Goal: Transaction & Acquisition: Purchase product/service

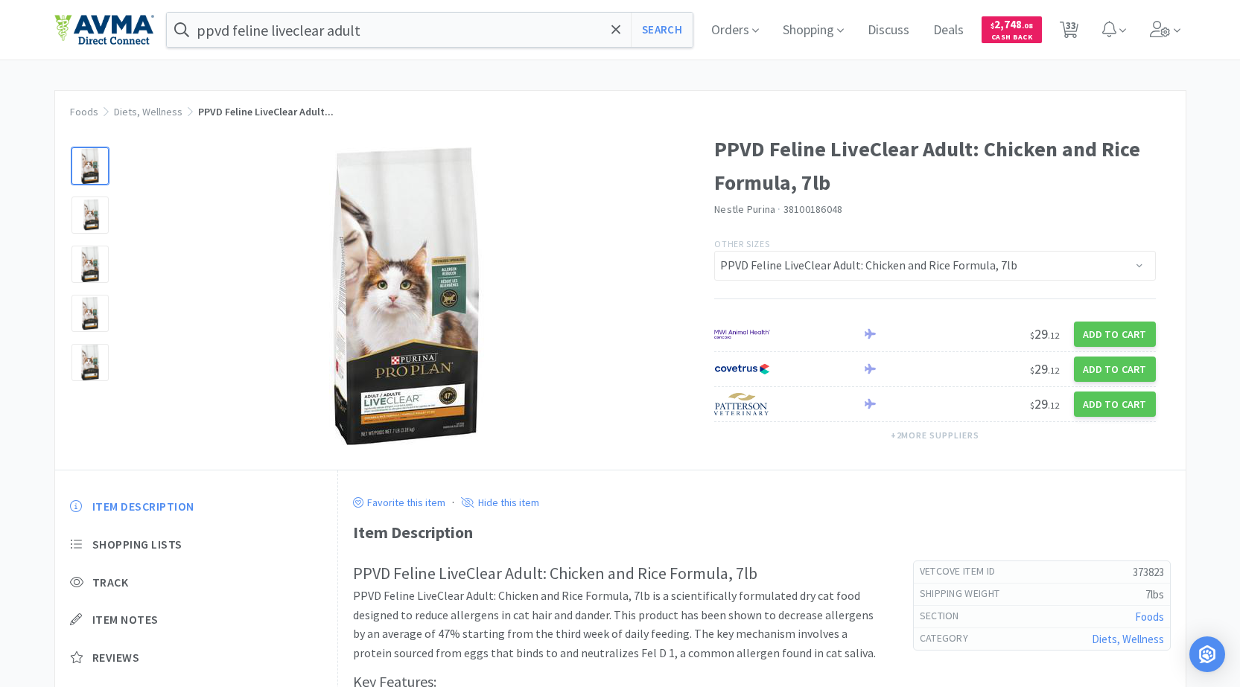
select select "373823"
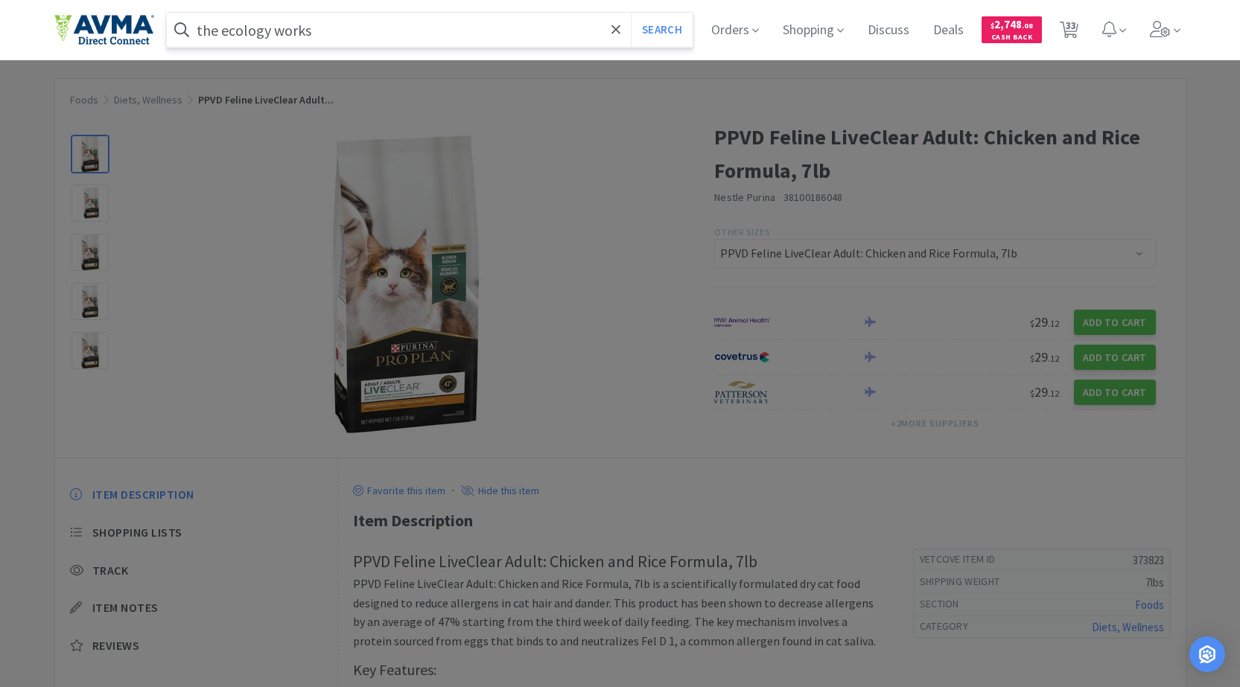
type input "the ecology works"
click at [631, 13] on button "Search" at bounding box center [662, 30] width 62 height 34
select select "3"
select select "1"
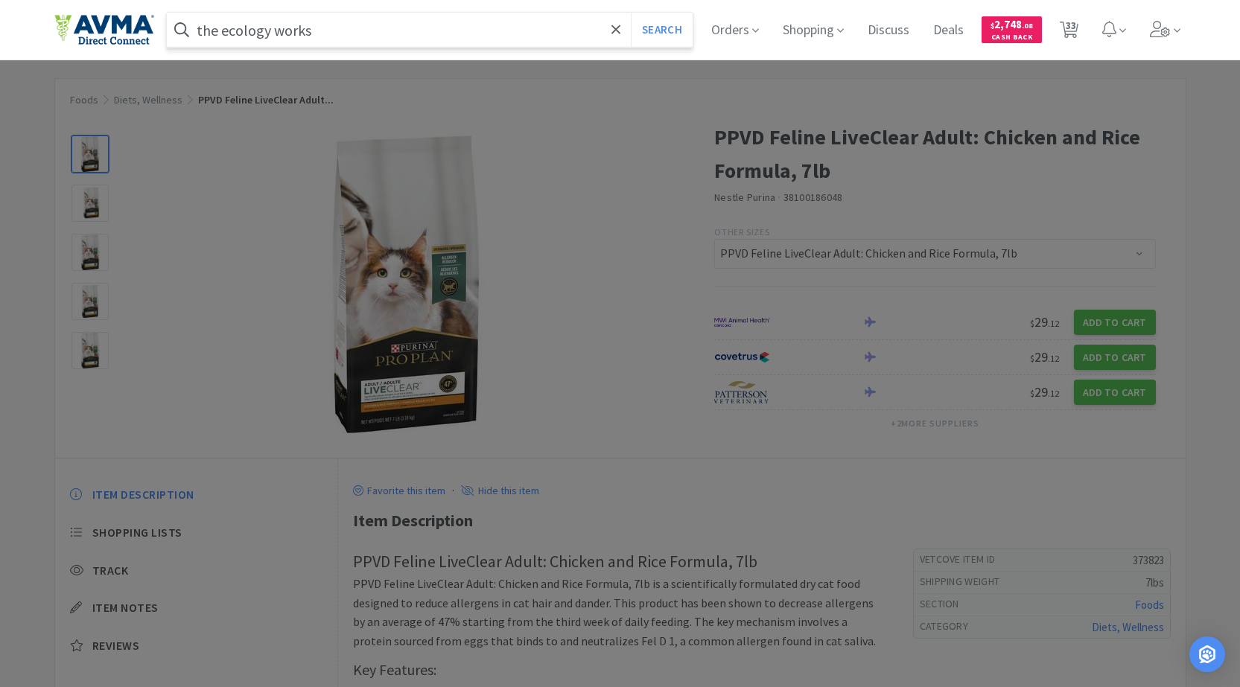
select select "1"
select select "2"
select select "1"
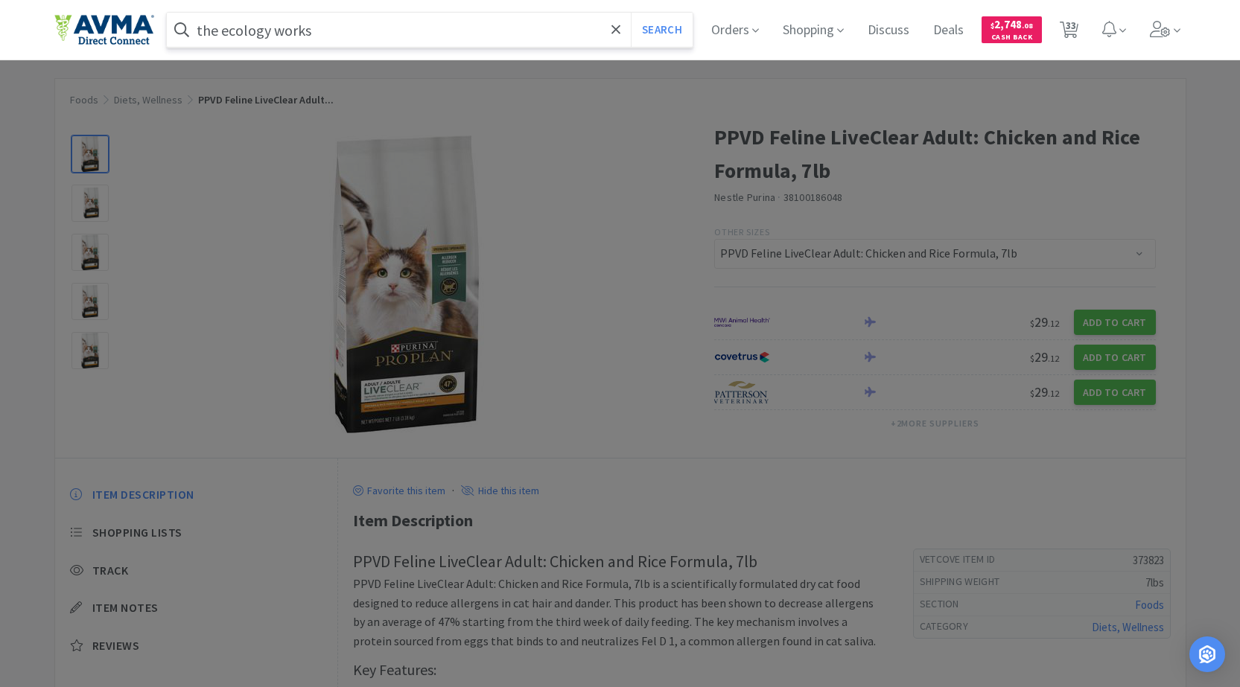
select select "2"
select select "1"
select select "2"
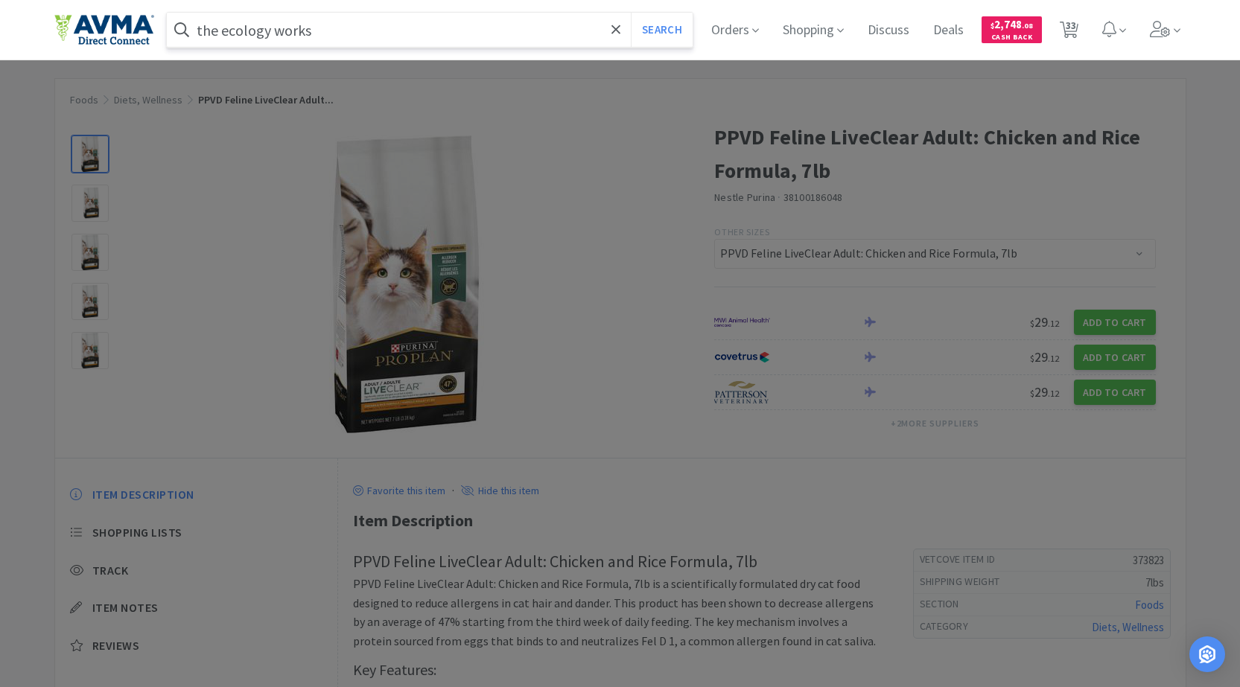
select select "6"
select select "1"
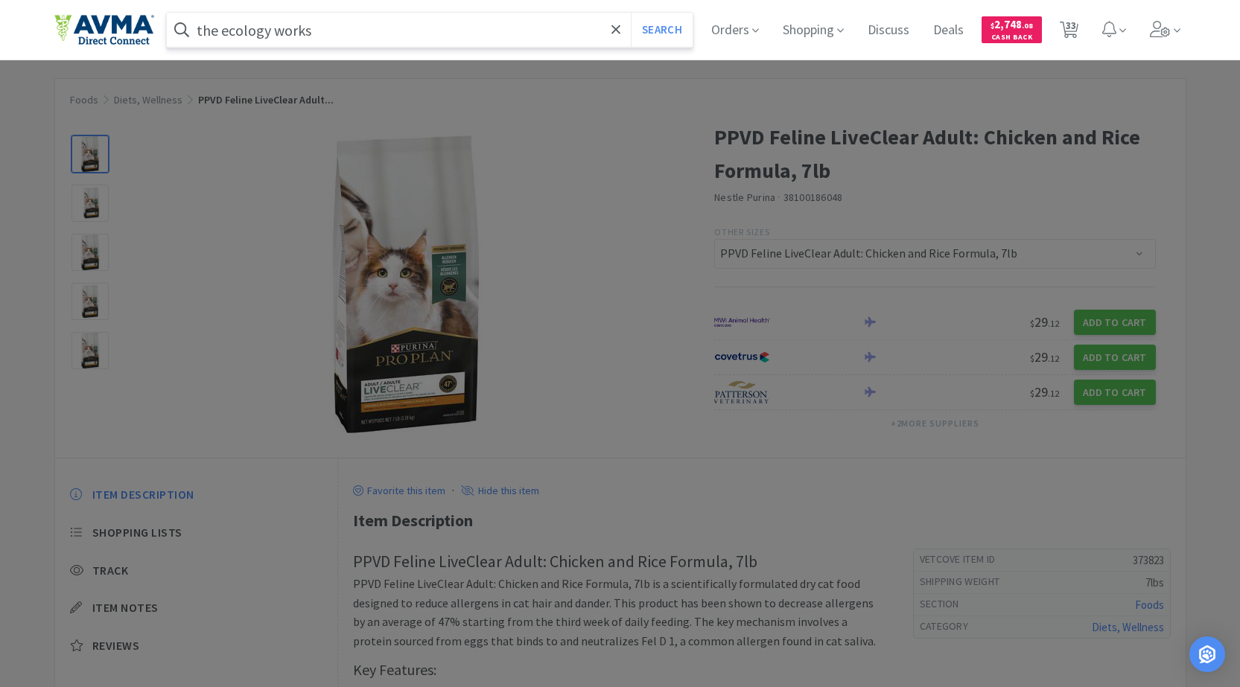
select select "4"
select select "3"
select select "1"
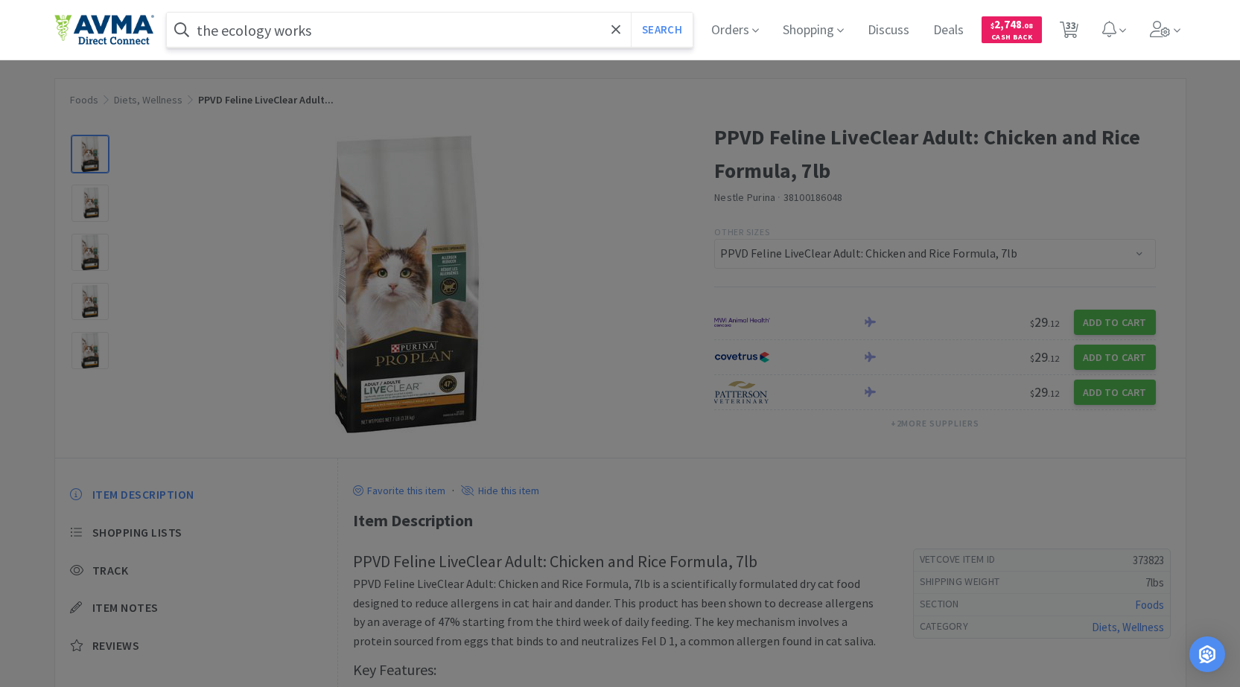
select select "2"
select select "1"
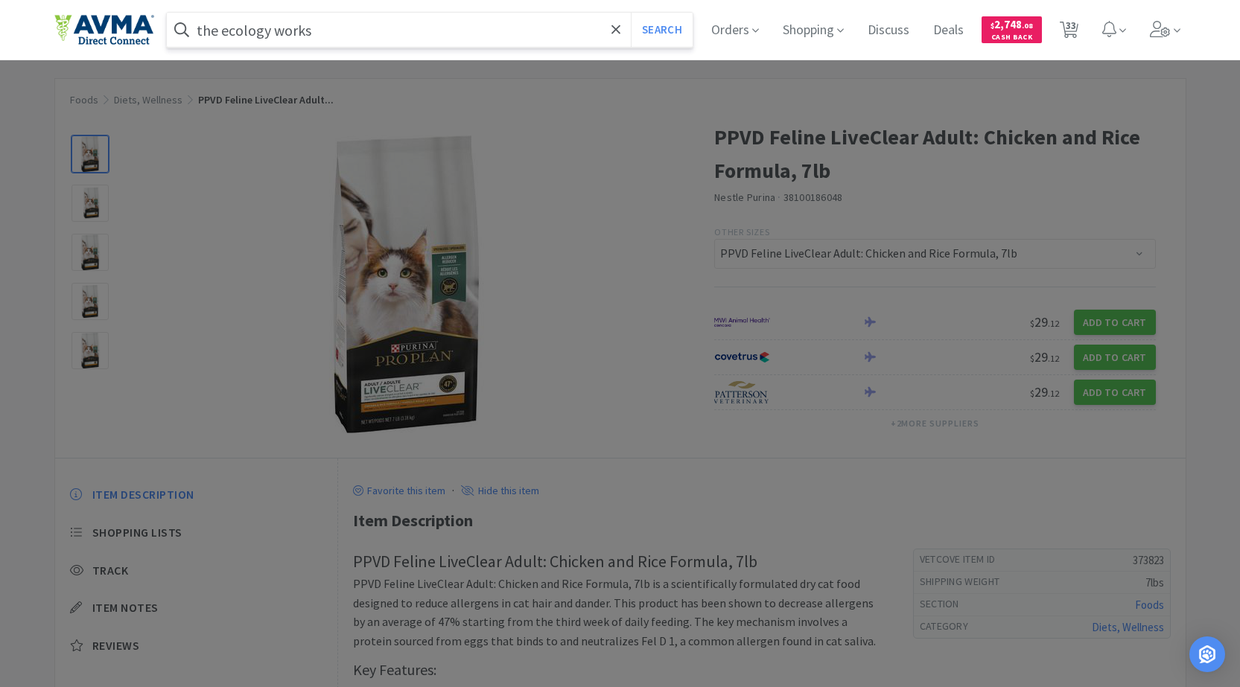
select select "3"
select select "2"
